Goal: Information Seeking & Learning: Learn about a topic

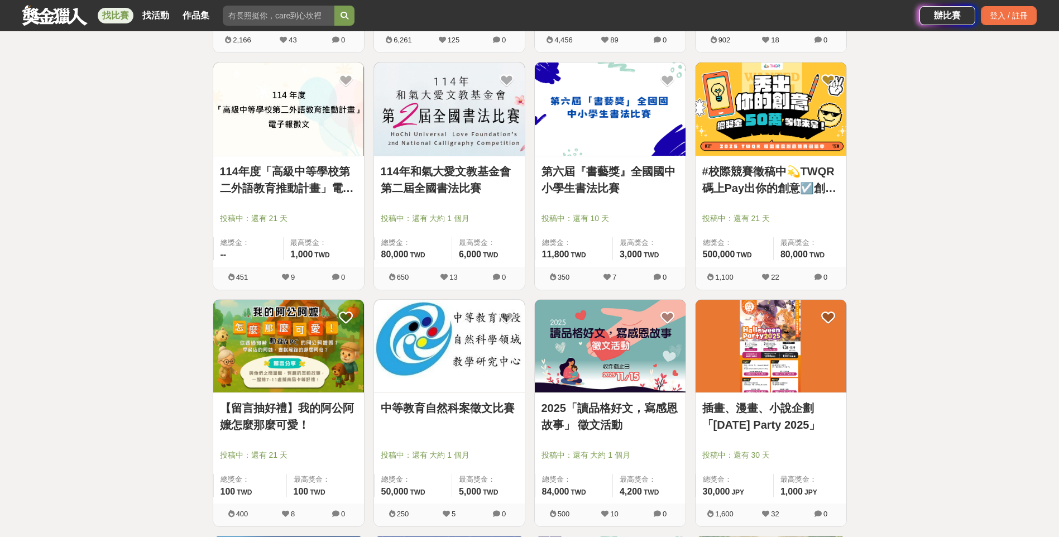
scroll to position [1339, 0]
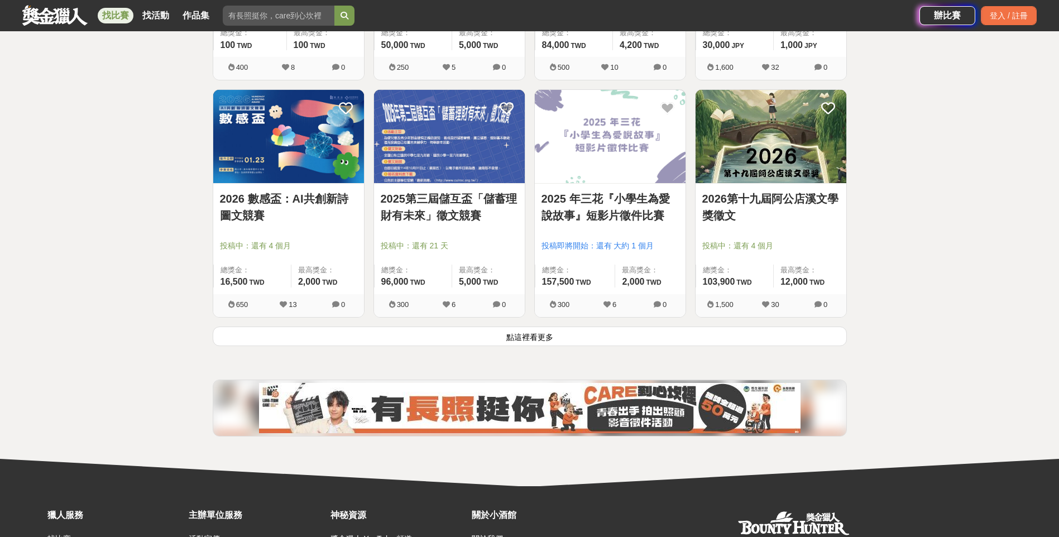
click at [494, 342] on button "點這裡看更多" at bounding box center [530, 336] width 634 height 20
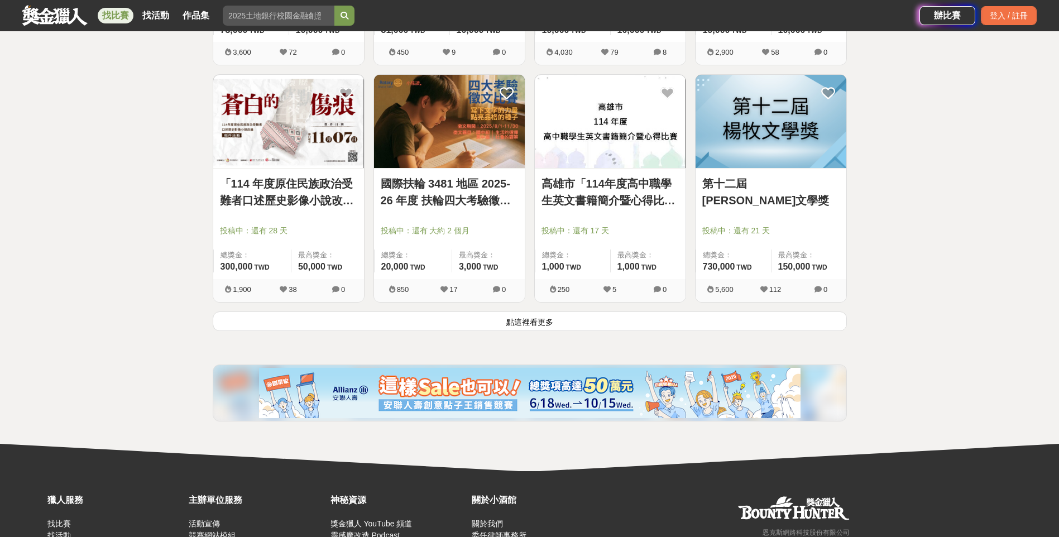
scroll to position [2790, 0]
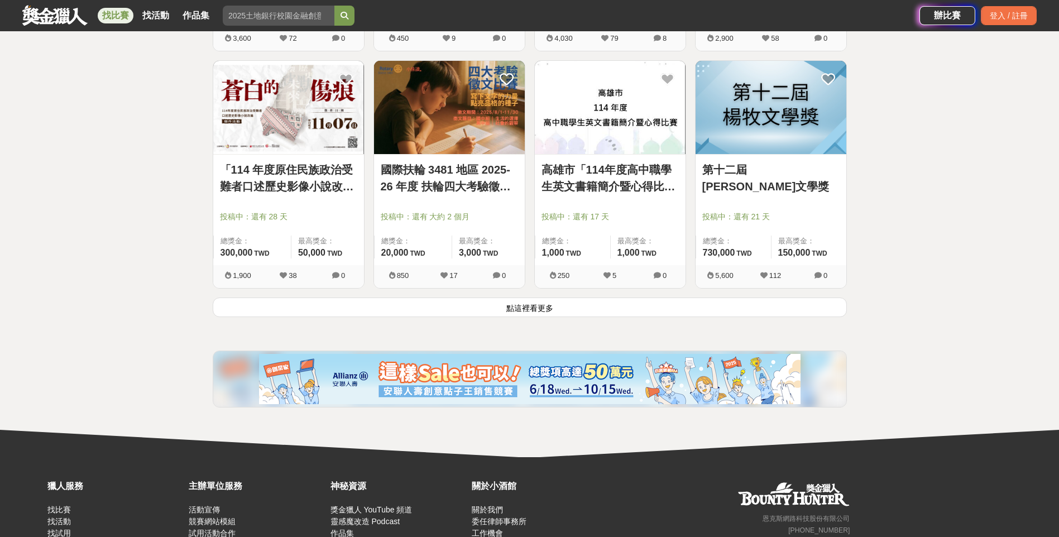
click at [756, 311] on button "點這裡看更多" at bounding box center [530, 307] width 634 height 20
